Goal: Task Accomplishment & Management: Manage account settings

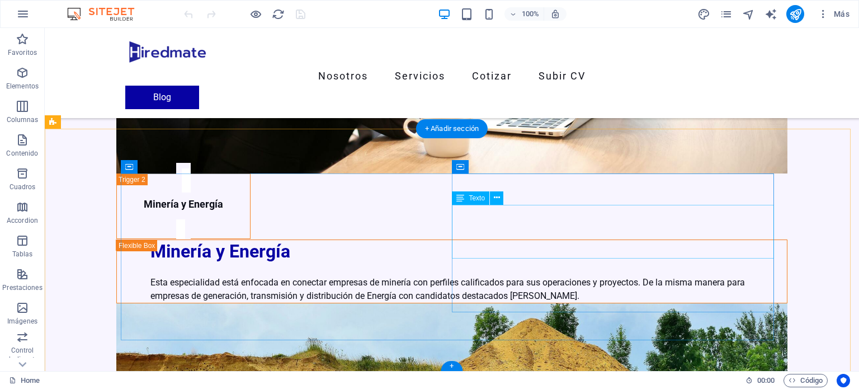
scroll to position [3451, 0]
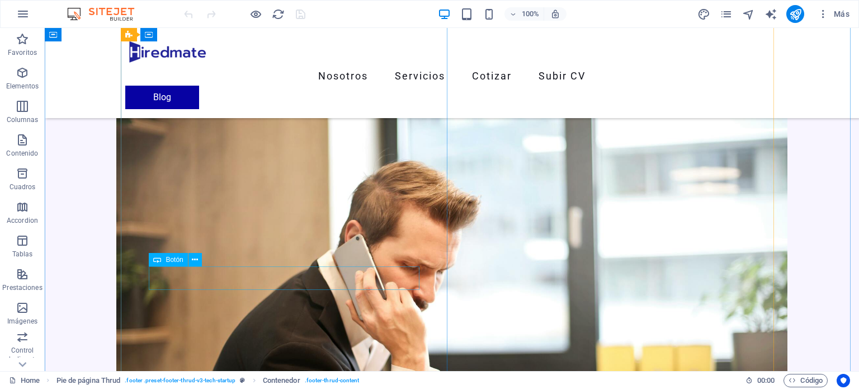
scroll to position [3069, 0]
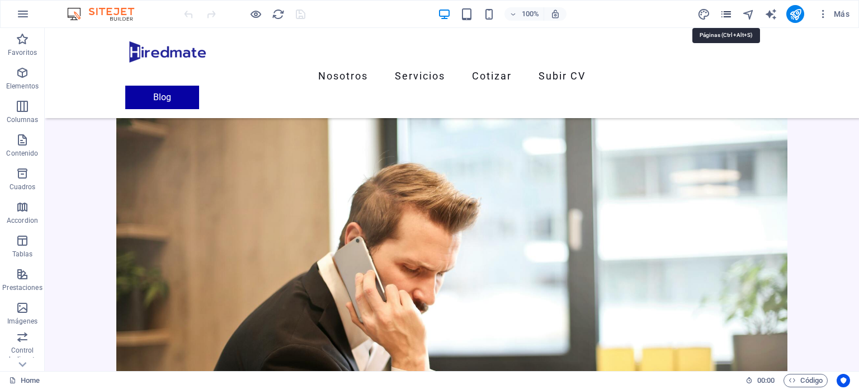
click at [727, 15] on icon "pages" at bounding box center [725, 14] width 13 height 13
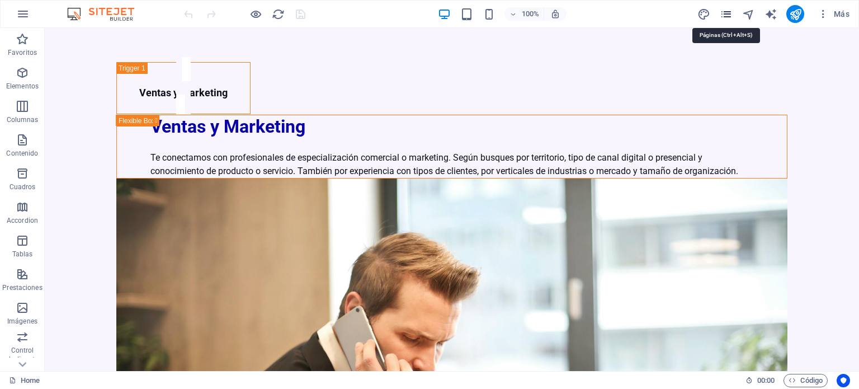
scroll to position [2868, 0]
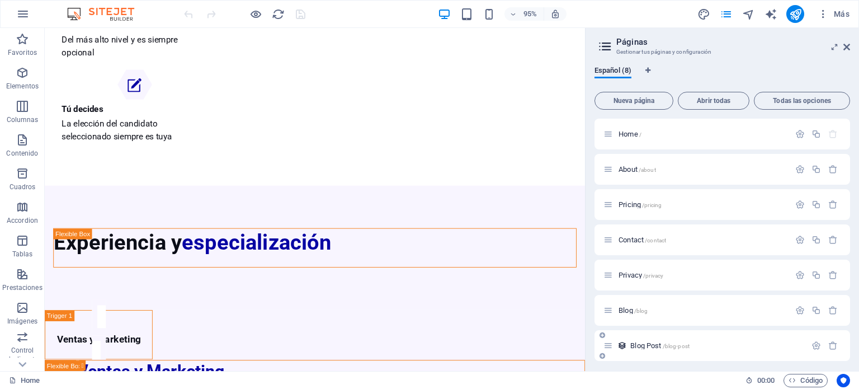
click at [651, 348] on span "Blog Post /blog-post" at bounding box center [659, 345] width 59 height 8
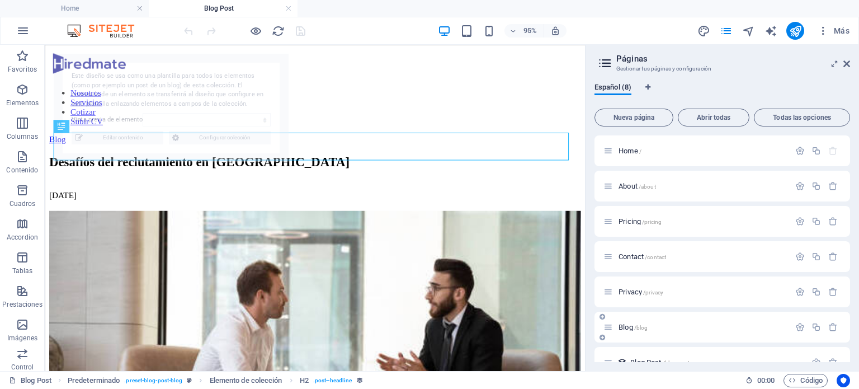
scroll to position [0, 0]
select select "68b8d6b7945642eab00b7853"
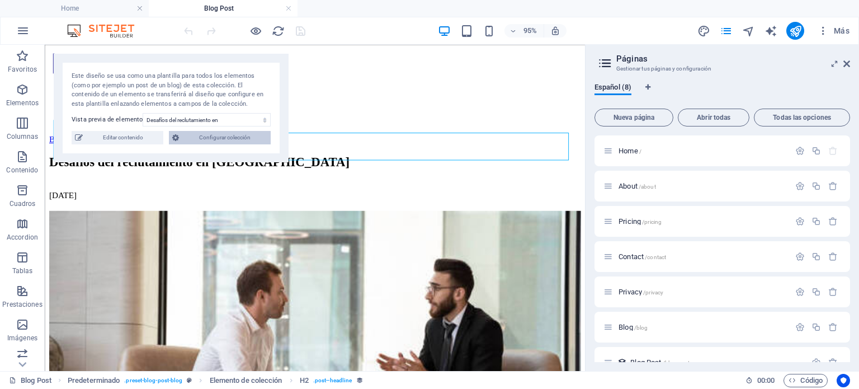
click at [182, 140] on span "Configurar colección" at bounding box center [224, 137] width 85 height 13
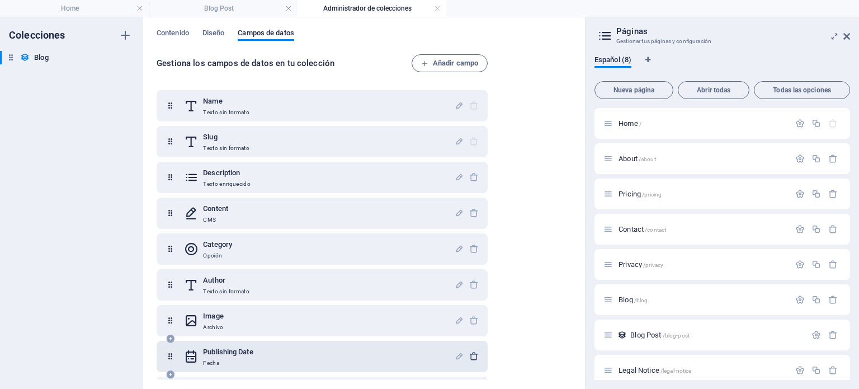
click at [474, 354] on icon "button" at bounding box center [474, 356] width 10 height 10
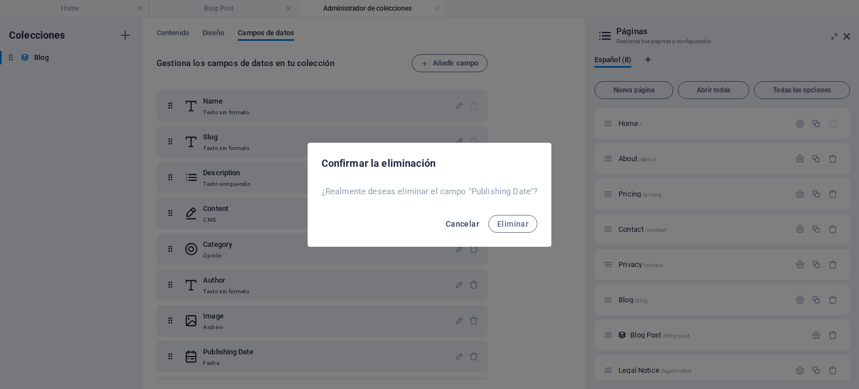
drag, startPoint x: 524, startPoint y: 120, endPoint x: 453, endPoint y: 225, distance: 126.8
click at [453, 225] on div "Confirmar la eliminación ¿Realmente deseas eliminar el campo "Publishing Date"?…" at bounding box center [429, 194] width 859 height 389
click at [453, 225] on span "Cancelar" at bounding box center [463, 223] width 34 height 9
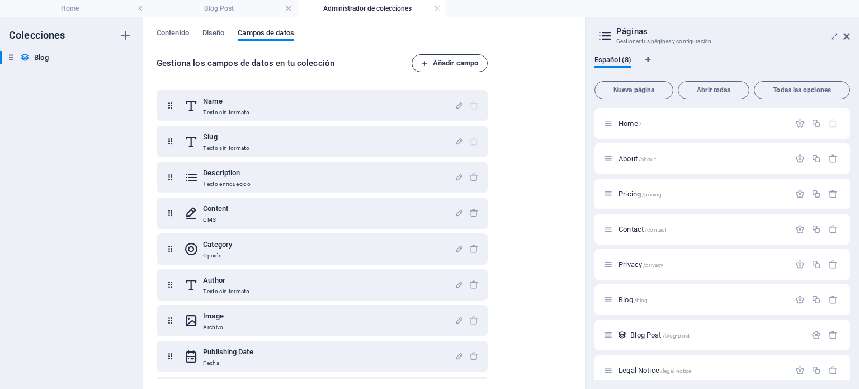
click at [448, 68] on span "Añadir campo" at bounding box center [449, 62] width 57 height 13
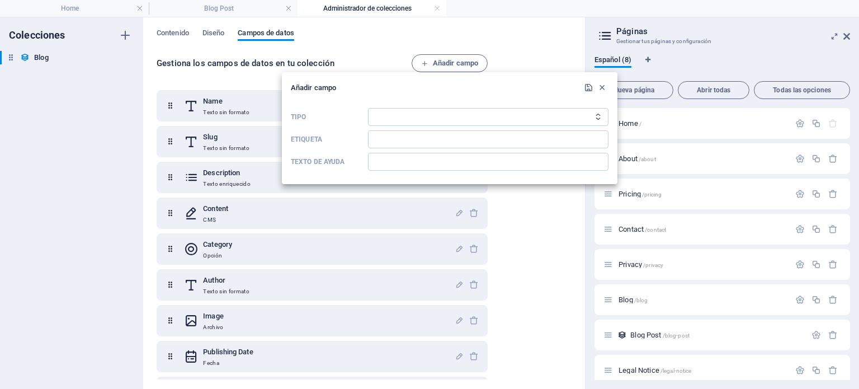
click at [503, 45] on div at bounding box center [429, 194] width 859 height 389
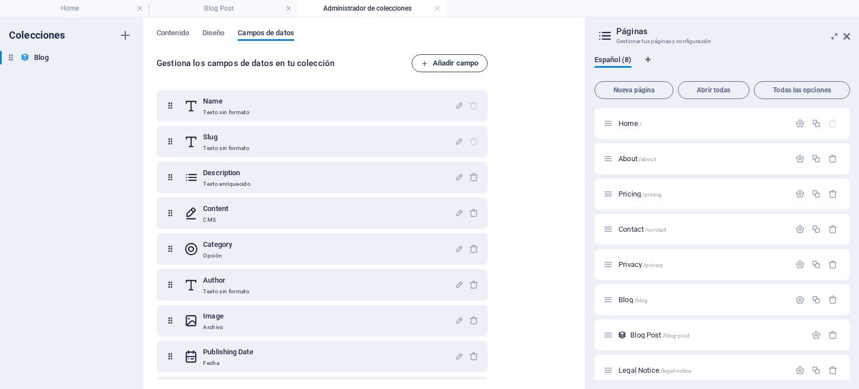
click at [442, 64] on span "Añadir campo" at bounding box center [449, 62] width 57 height 13
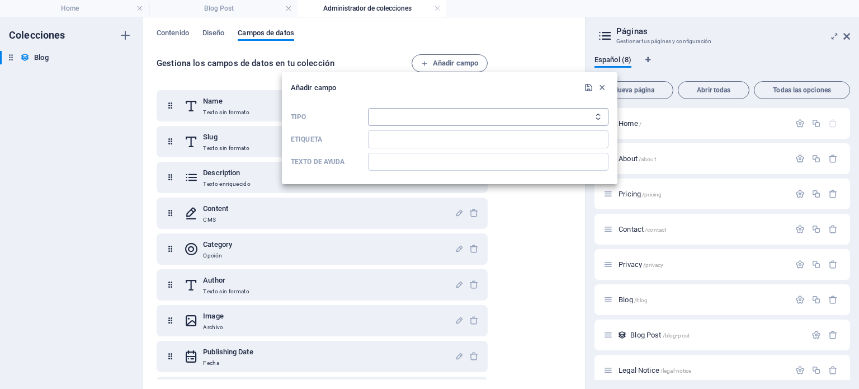
click at [414, 116] on select "Texto sin formato Enlace CMS Texto enriquecido Archivo Múltiples archivos Casil…" at bounding box center [488, 117] width 240 height 18
select select "date"
click at [368, 108] on select "Texto sin formato Enlace CMS Texto enriquecido Archivo Múltiples archivos Casil…" at bounding box center [488, 117] width 240 height 18
click at [401, 138] on input "Etiqueta" at bounding box center [488, 139] width 240 height 18
click at [602, 87] on icon "button" at bounding box center [602, 88] width 10 height 10
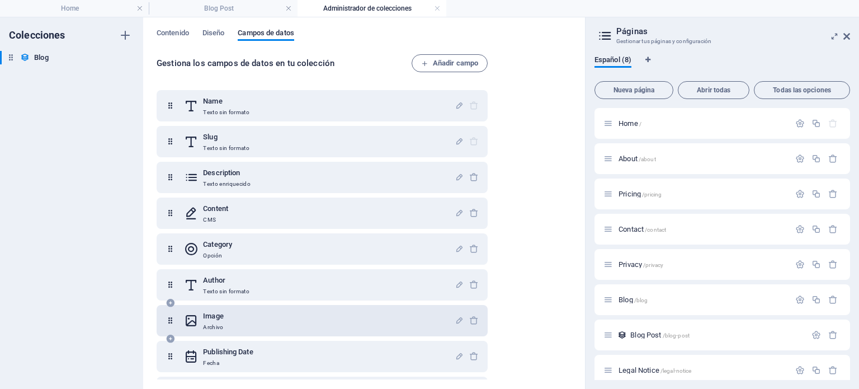
scroll to position [68, 0]
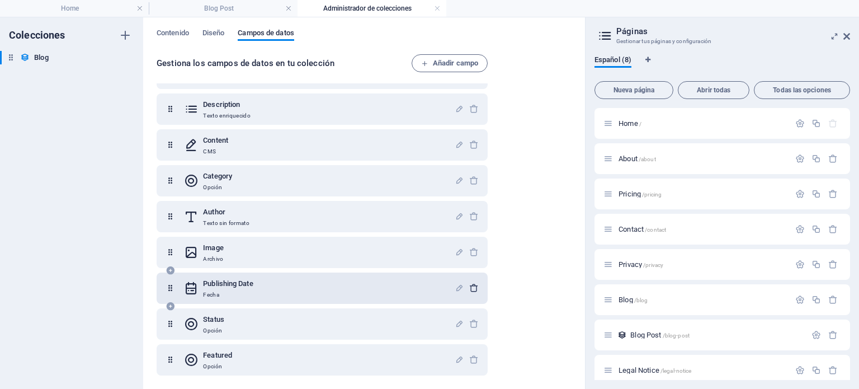
click at [471, 288] on icon "button" at bounding box center [474, 288] width 10 height 10
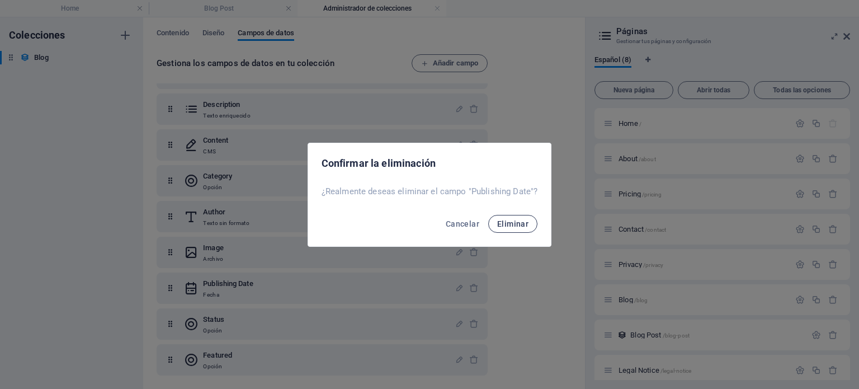
click at [510, 222] on span "Eliminar" at bounding box center [512, 223] width 31 height 9
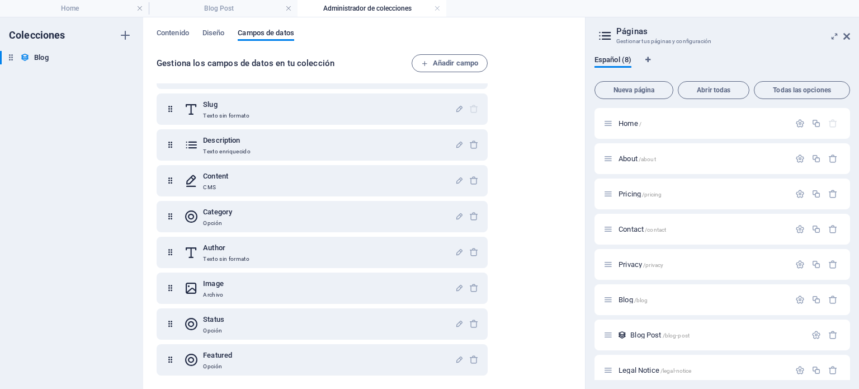
scroll to position [0, 0]
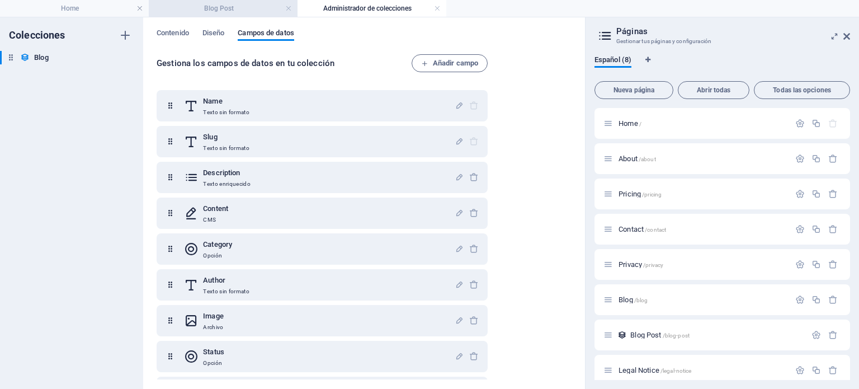
click at [233, 7] on h4 "Blog Post" at bounding box center [223, 8] width 149 height 12
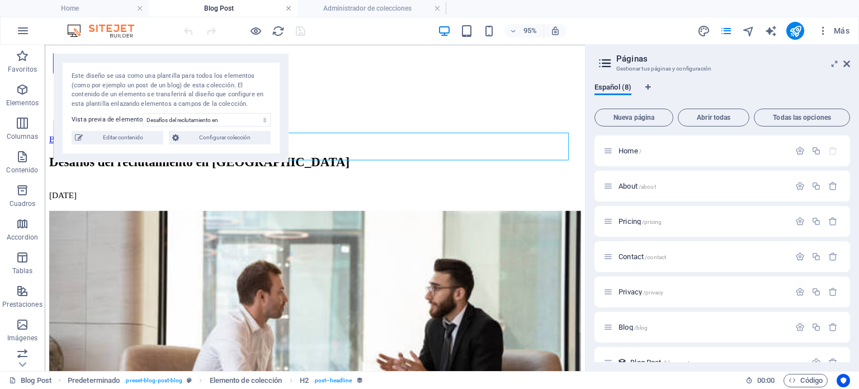
click at [288, 7] on link at bounding box center [288, 8] width 7 height 11
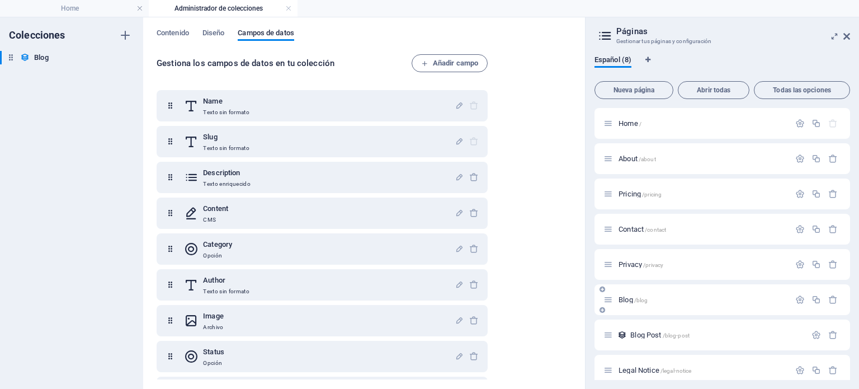
click at [616, 297] on div "Blog /blog" at bounding box center [702, 299] width 174 height 7
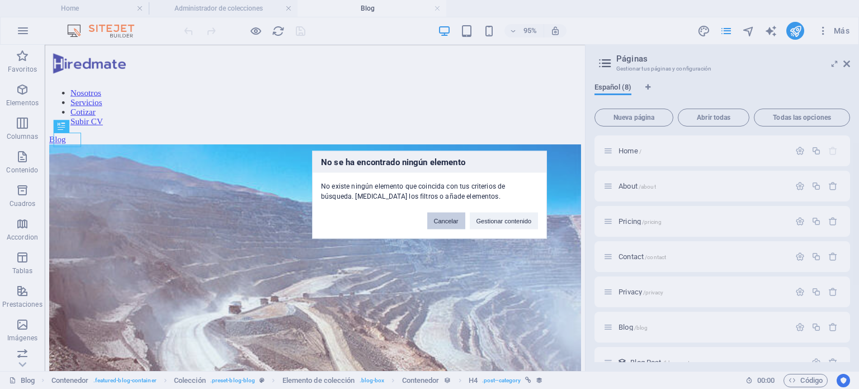
click at [445, 216] on button "Cancelar" at bounding box center [446, 220] width 38 height 17
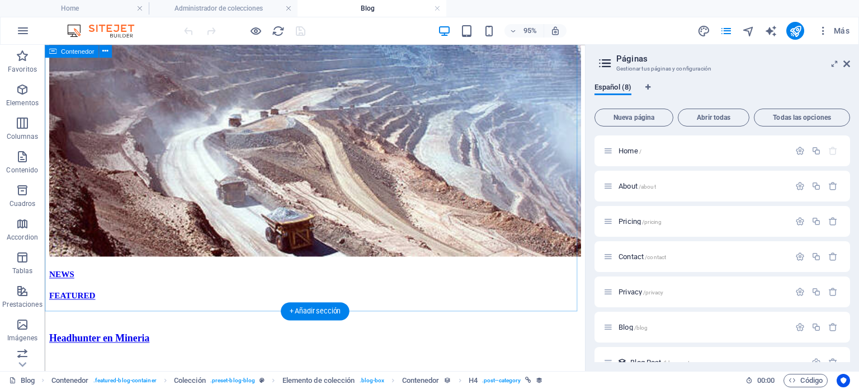
scroll to position [197, 0]
